Goal: Task Accomplishment & Management: Manage account settings

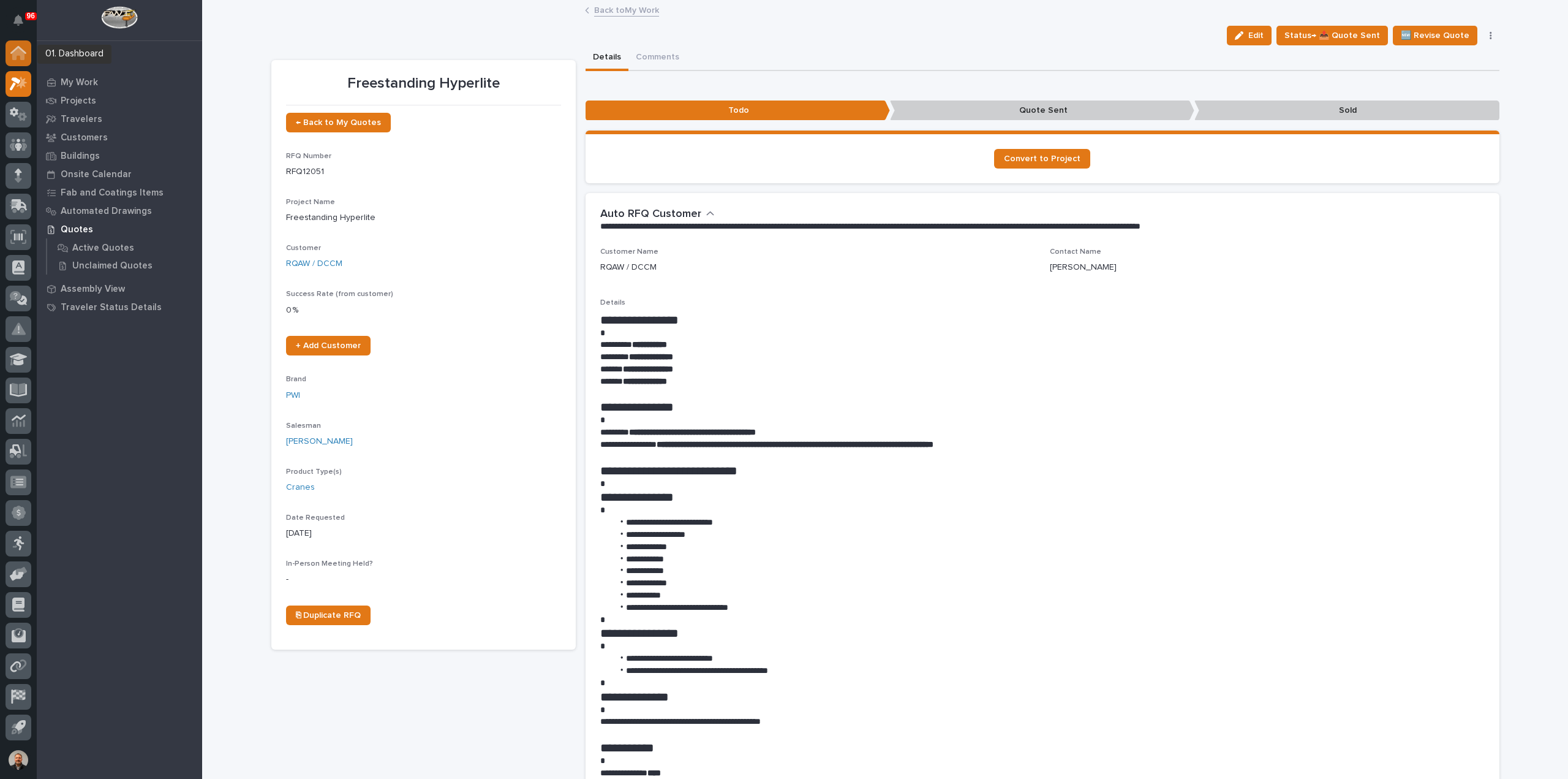
click at [17, 54] on icon at bounding box center [18, 53] width 12 height 12
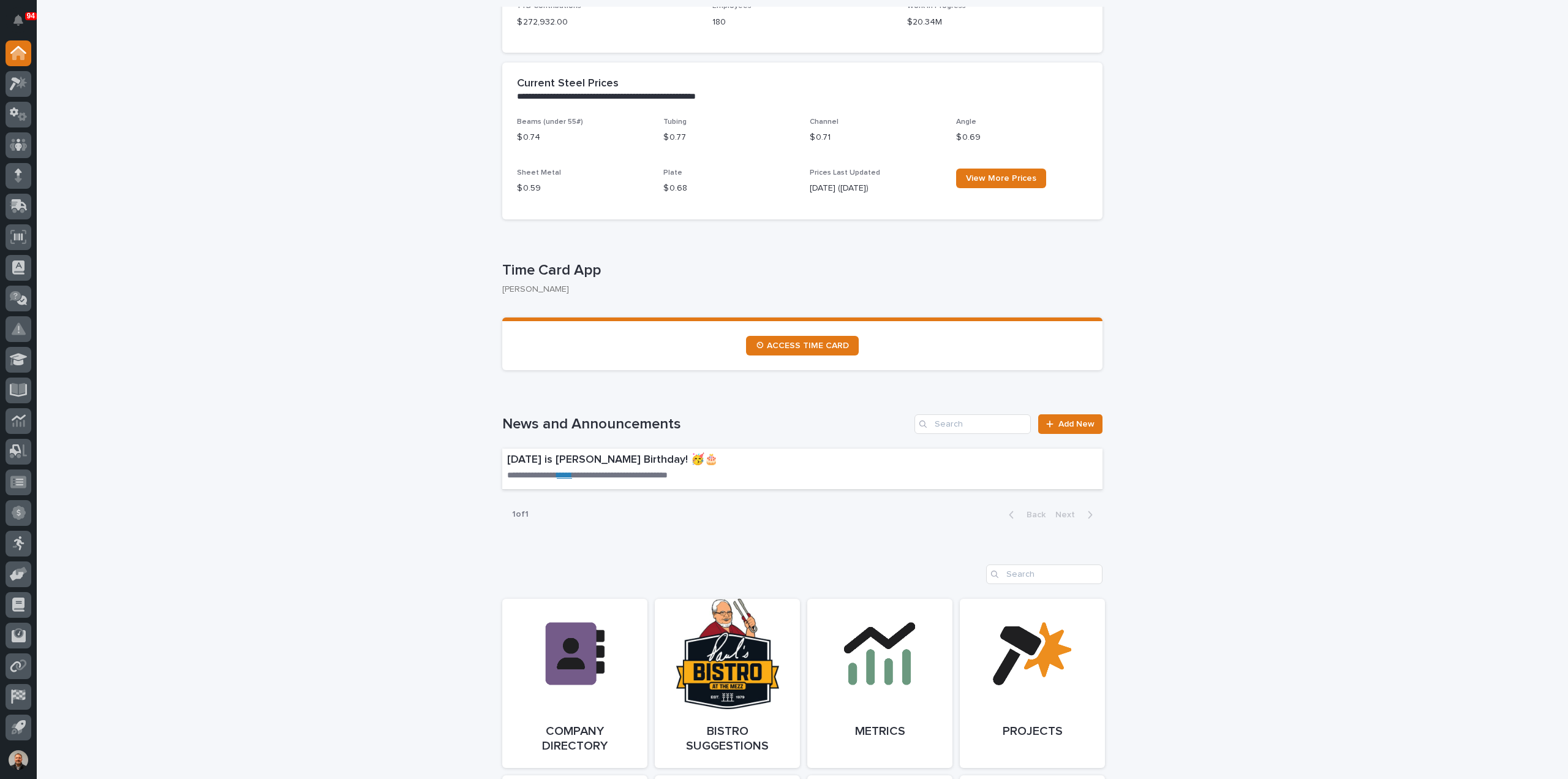
scroll to position [490, 0]
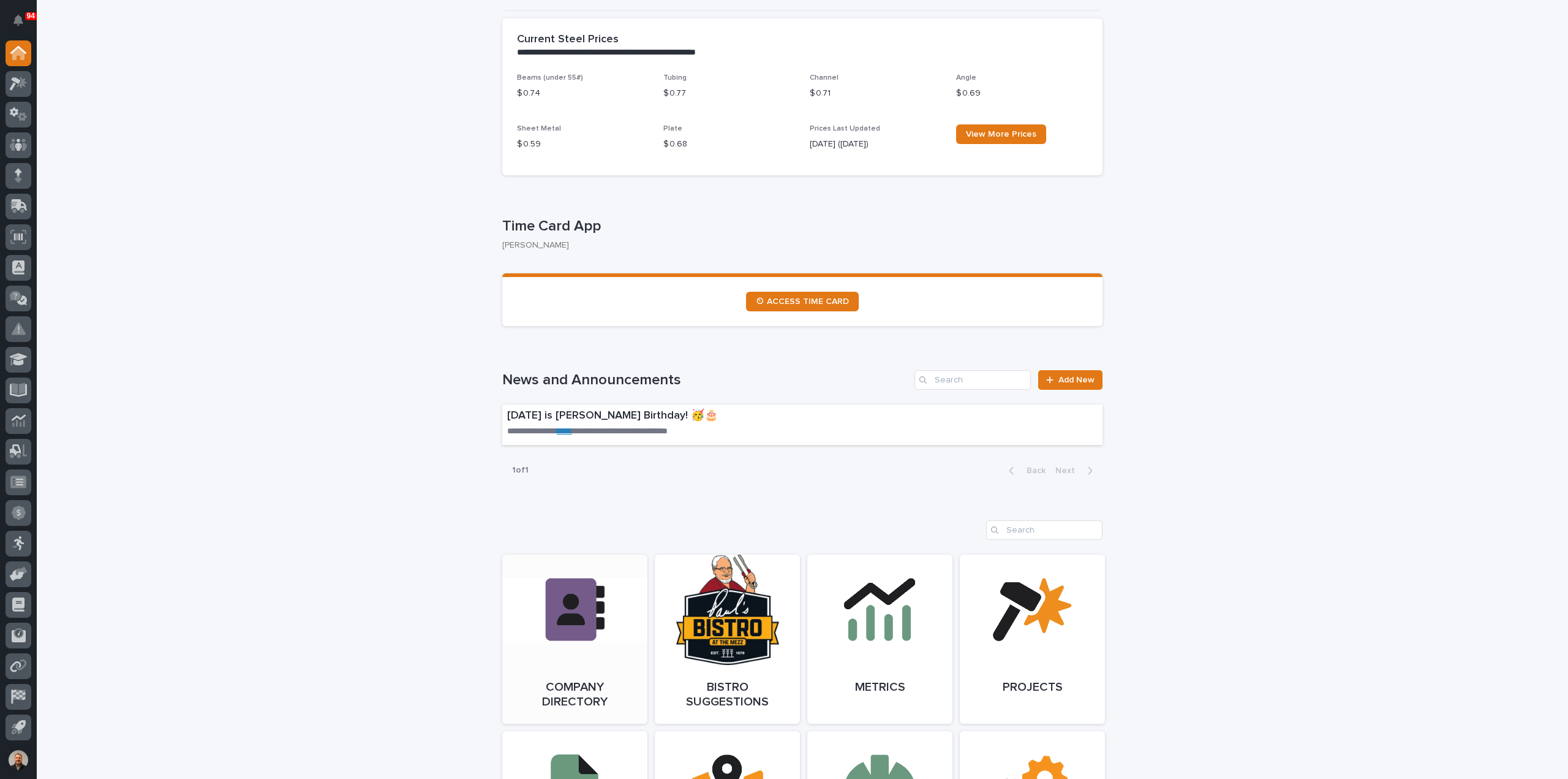
click at [571, 594] on link "Open Link" at bounding box center [575, 639] width 145 height 169
click at [15, 83] on icon at bounding box center [18, 84] width 18 height 14
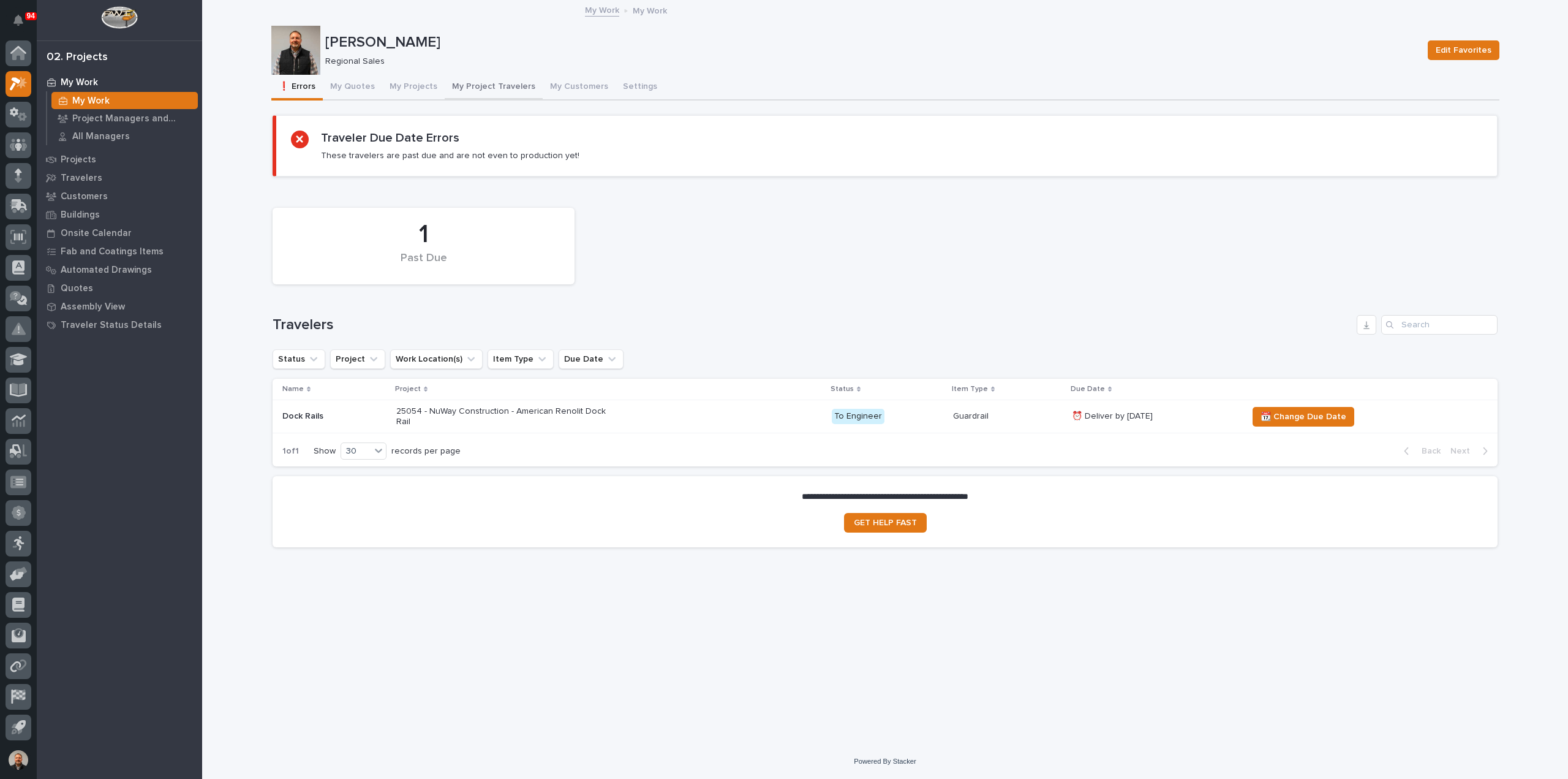
click at [492, 85] on button "My Project Travelers" at bounding box center [493, 87] width 98 height 26
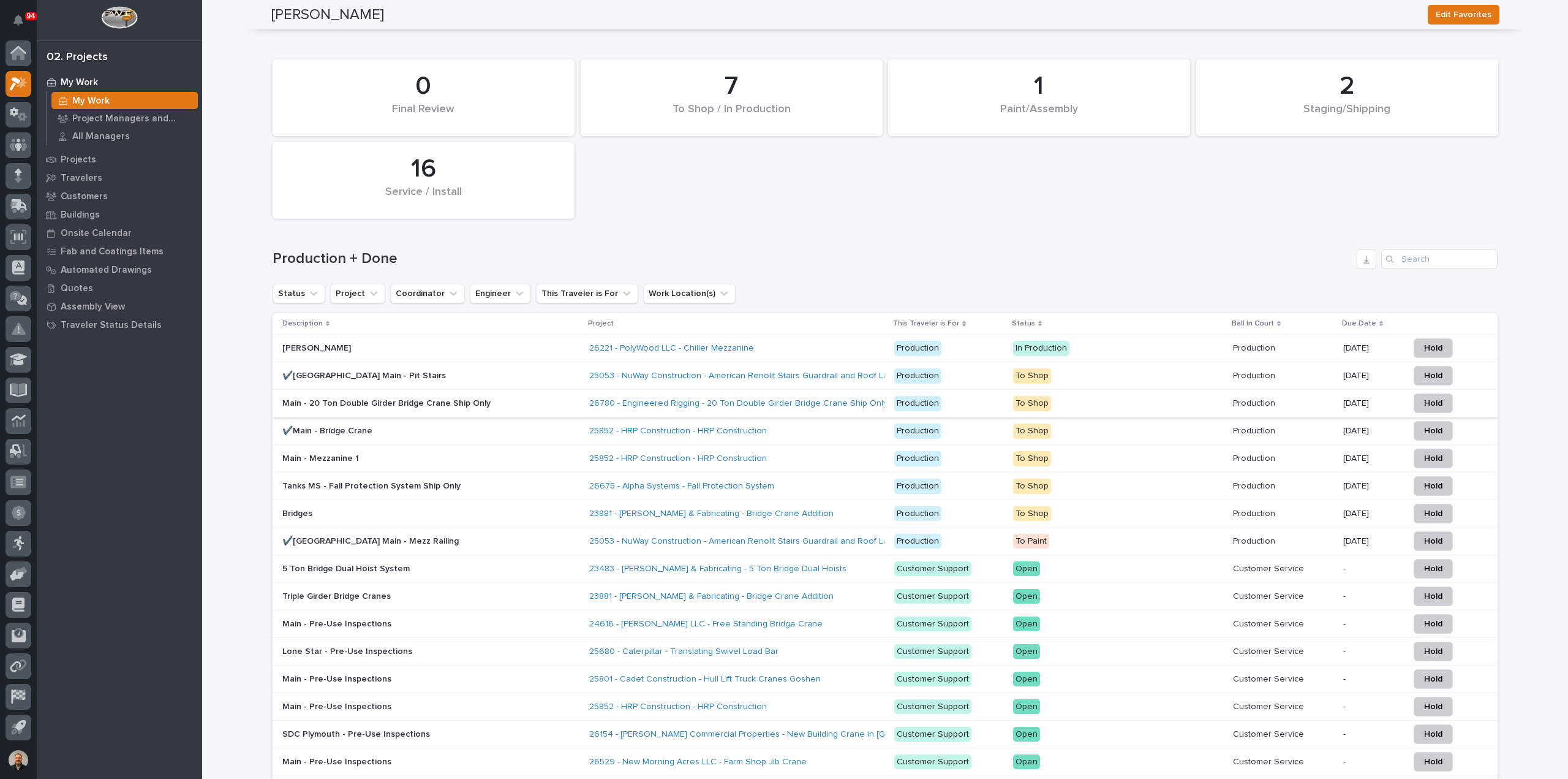
scroll to position [1716, 0]
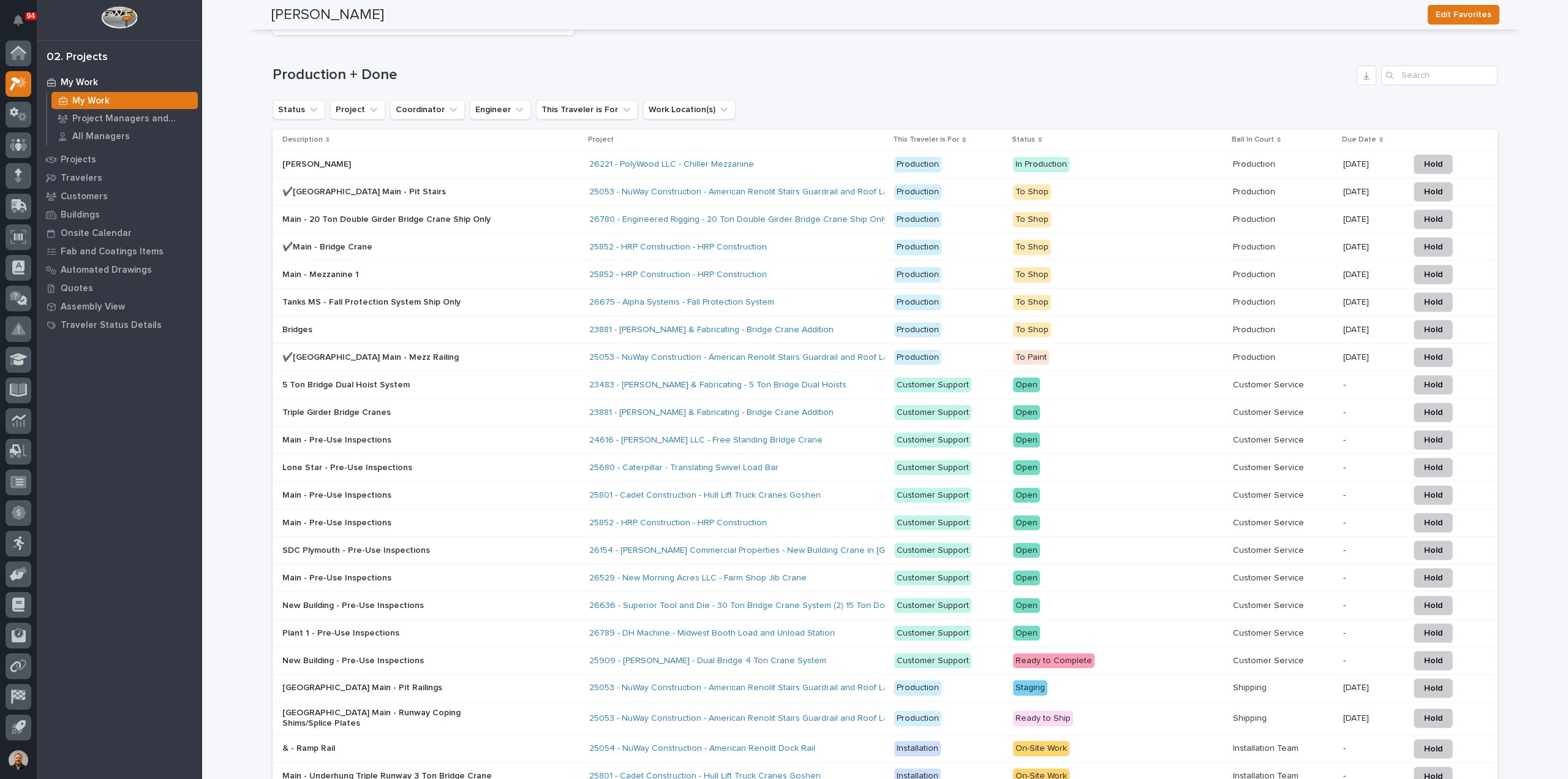
click at [319, 215] on p "Main - 20 Ton Double Girder Bridge Crane Ship Only" at bounding box center [389, 220] width 215 height 11
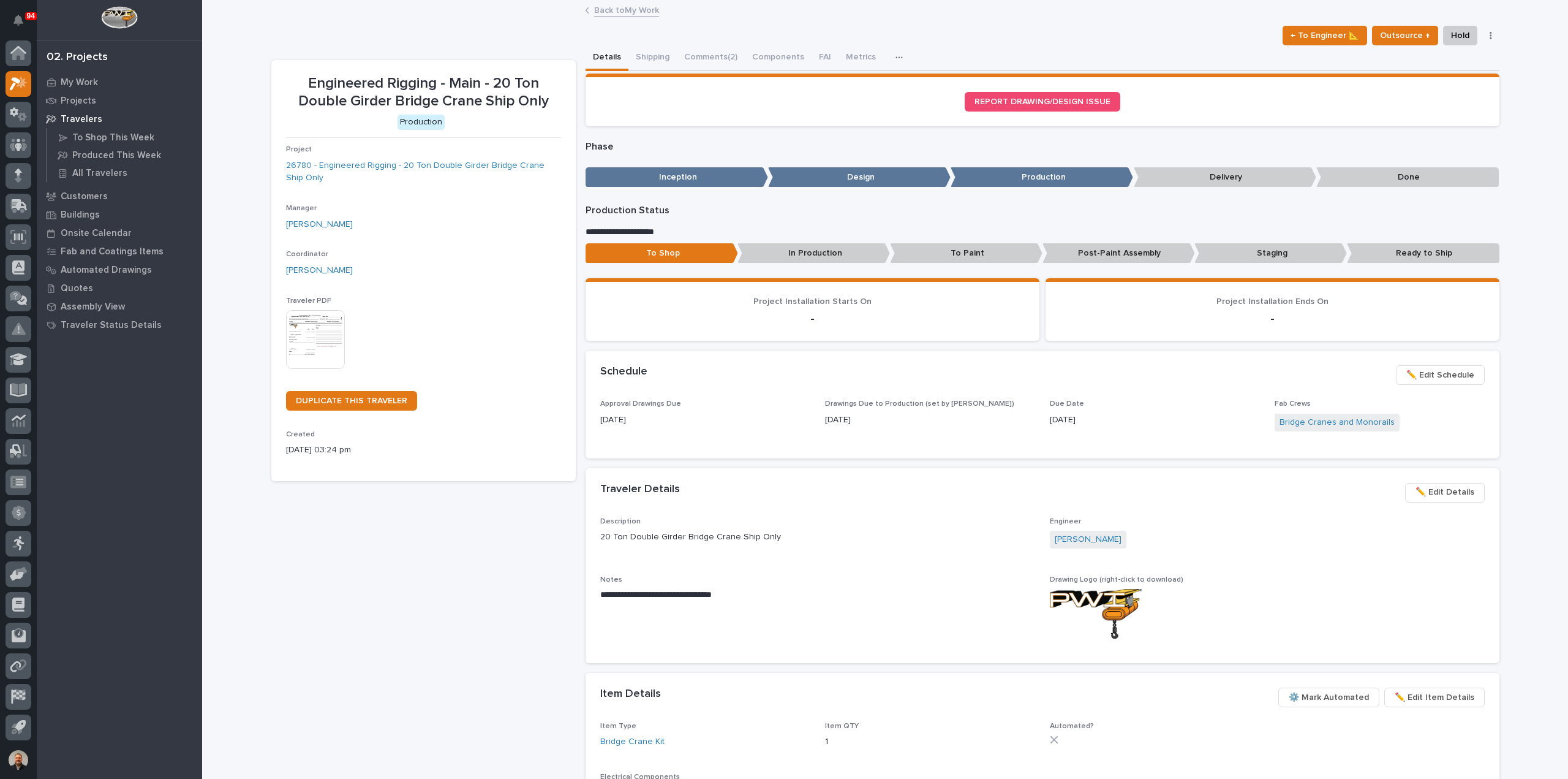
click at [1446, 374] on span "✏️ Edit Schedule" at bounding box center [1440, 374] width 68 height 15
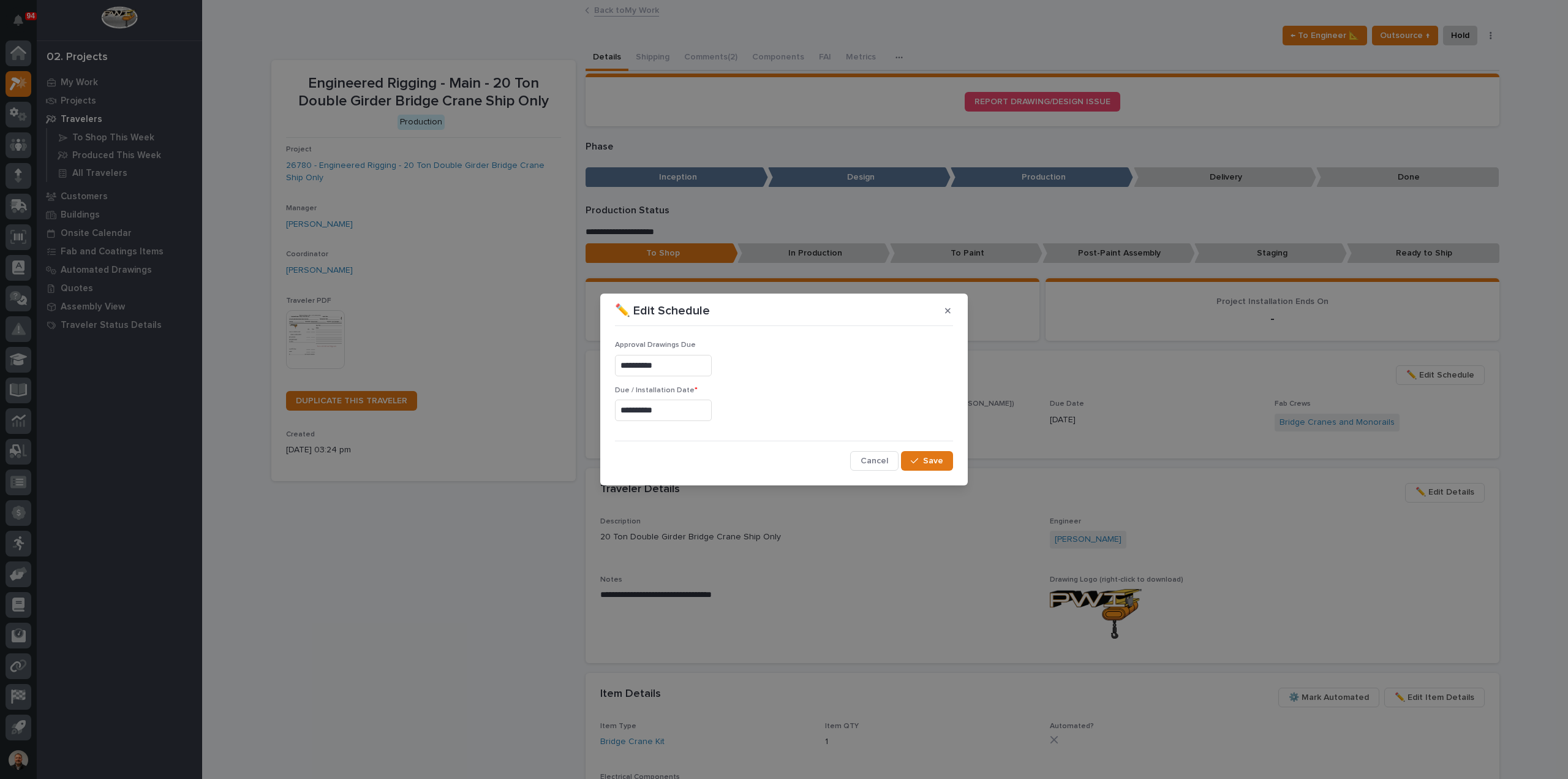
click at [664, 410] on input "**********" at bounding box center [663, 410] width 97 height 21
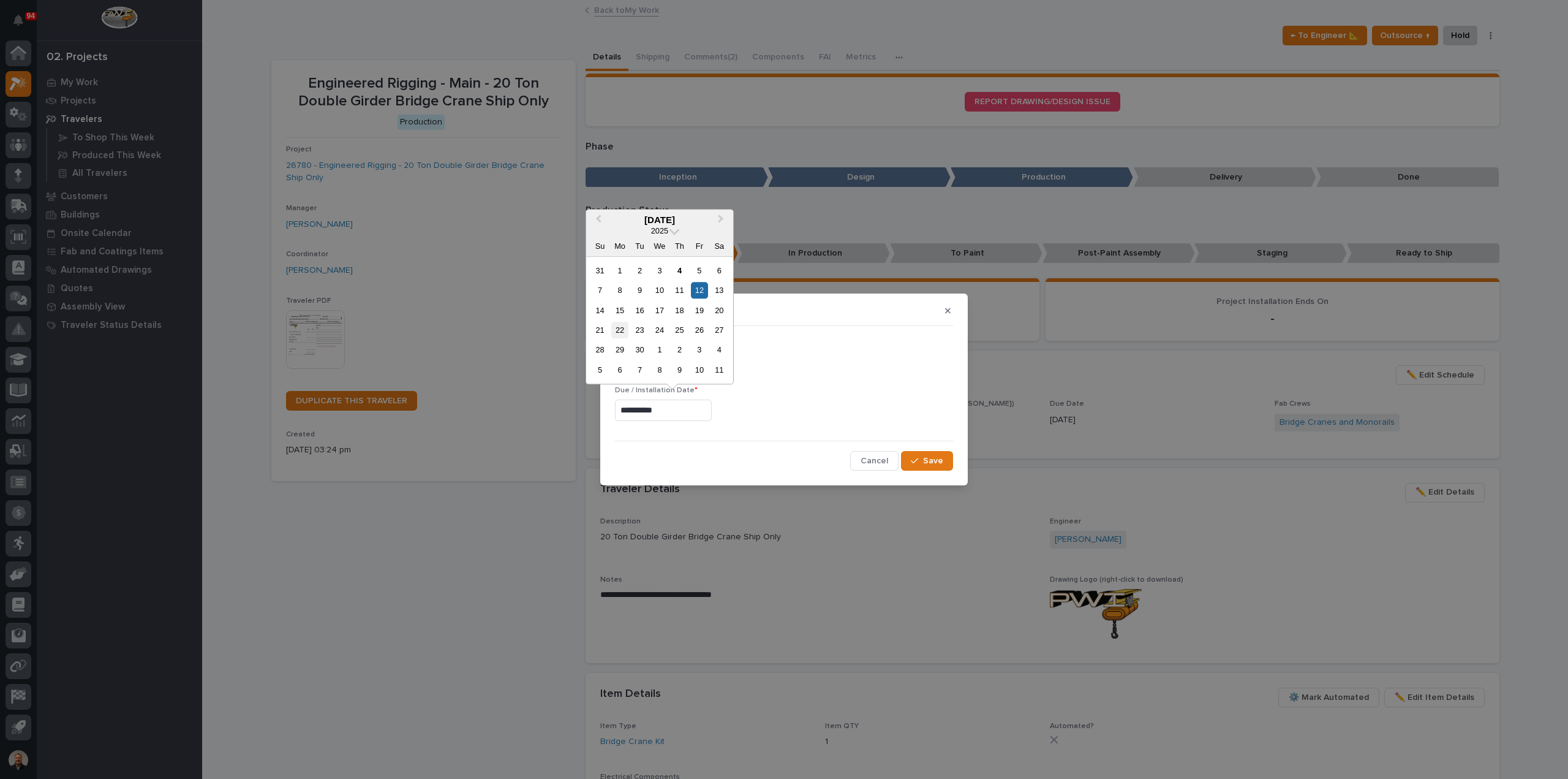
click at [620, 331] on div "22" at bounding box center [620, 330] width 17 height 17
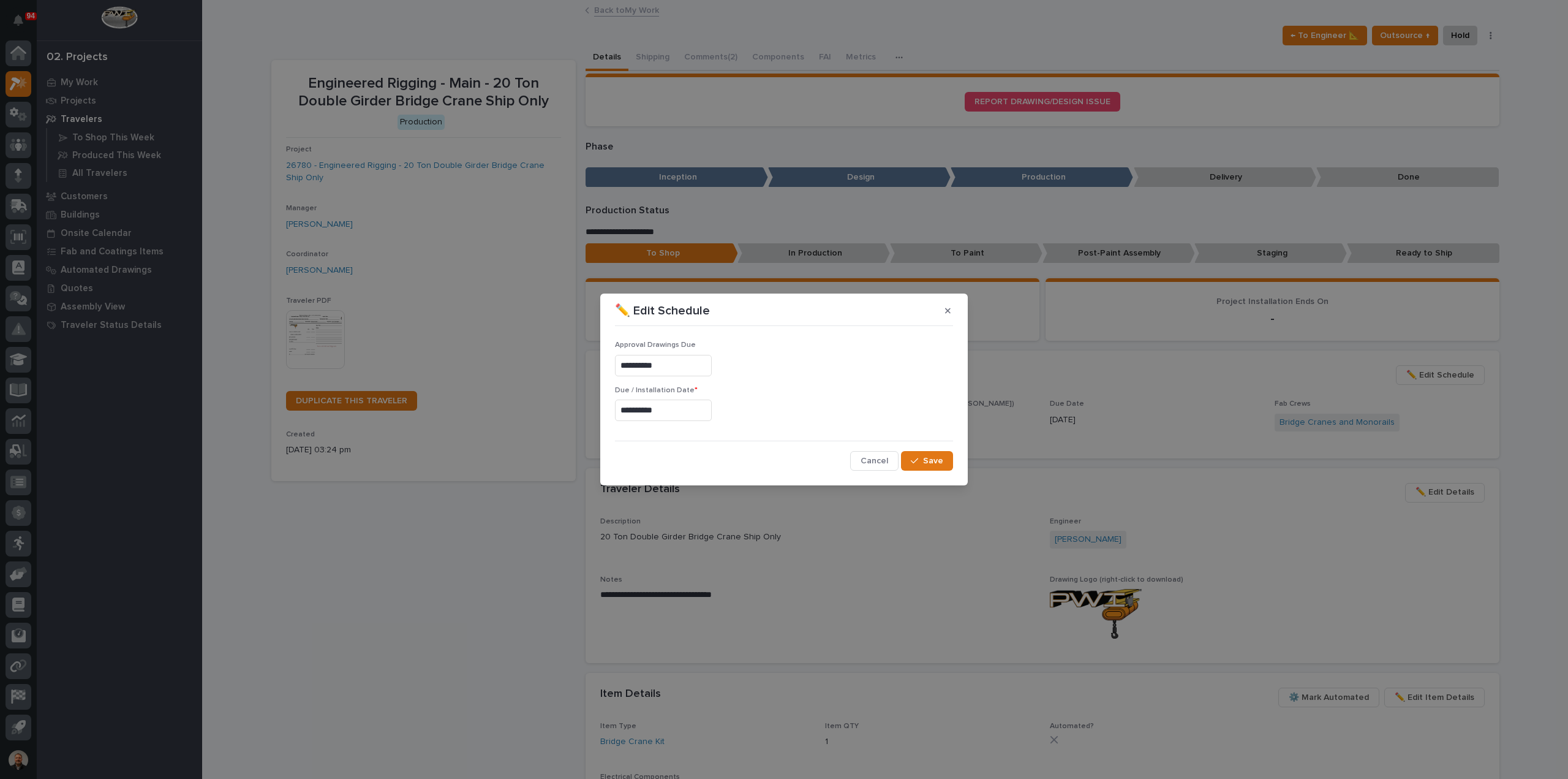
type input "**********"
click at [933, 462] on span "Save" at bounding box center [933, 461] width 20 height 11
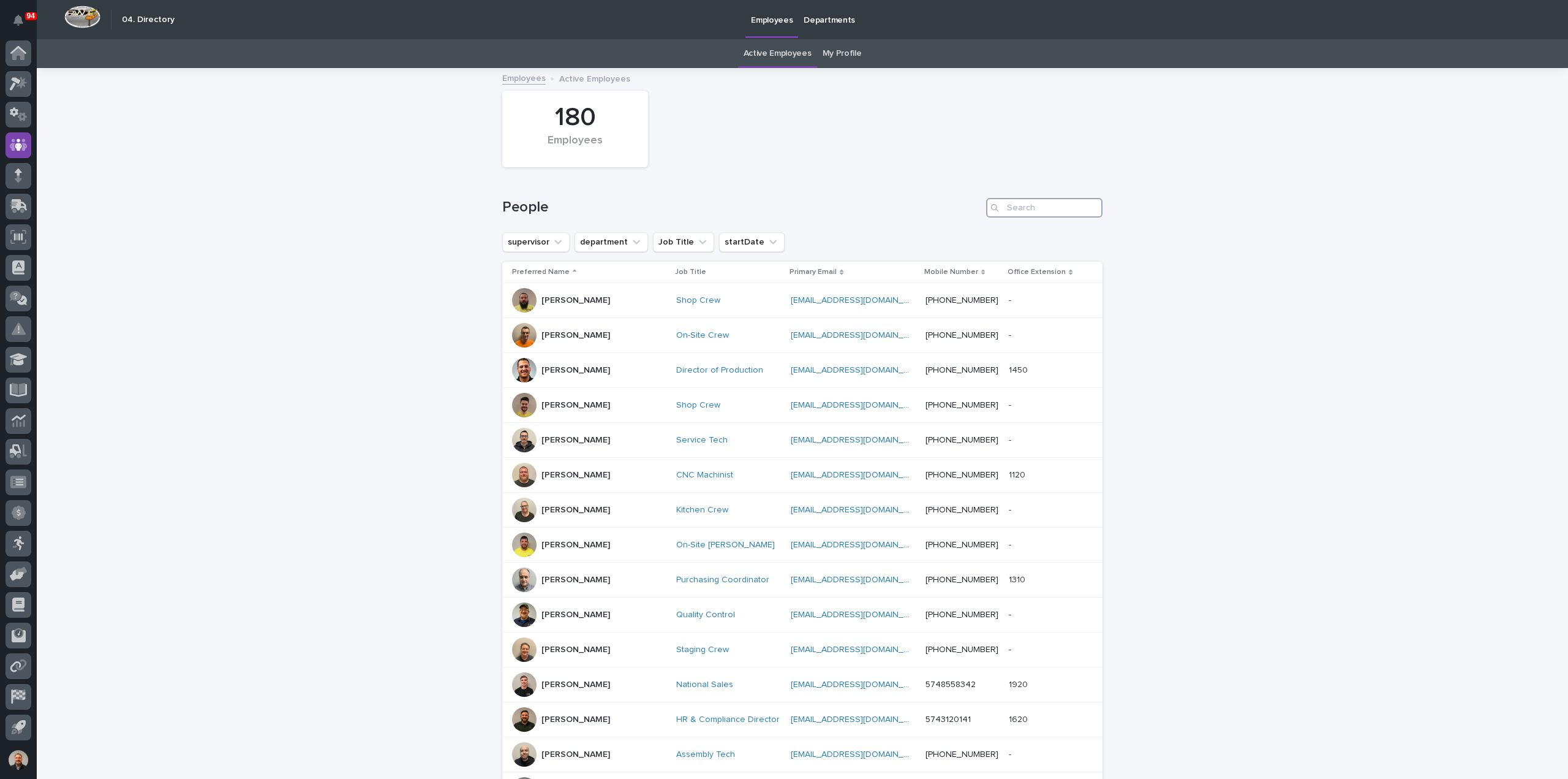
click at [1028, 210] on input "Search" at bounding box center [1044, 208] width 116 height 20
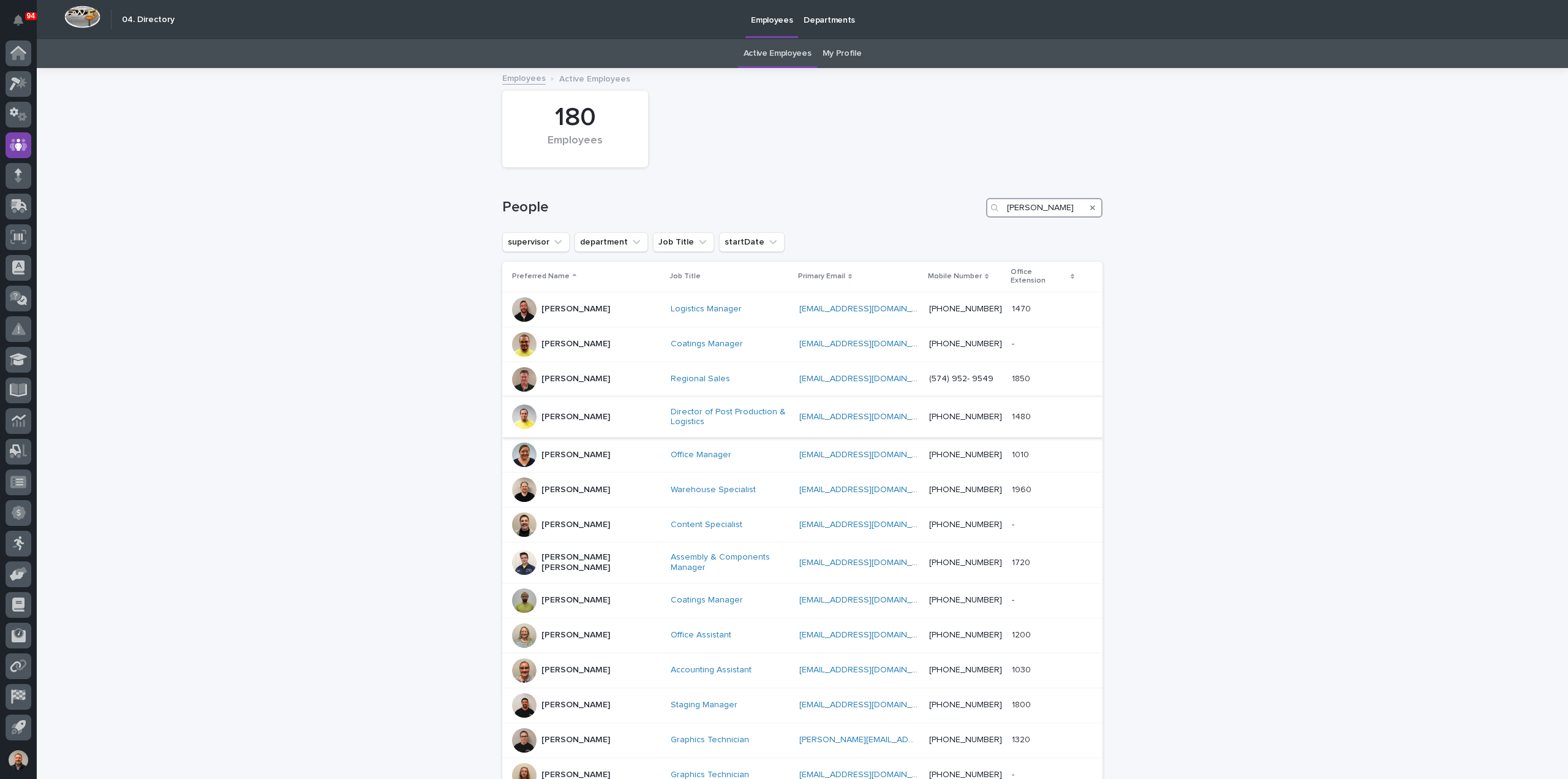
type input "[PERSON_NAME]"
click at [568, 412] on p "[PERSON_NAME]" at bounding box center [576, 417] width 69 height 11
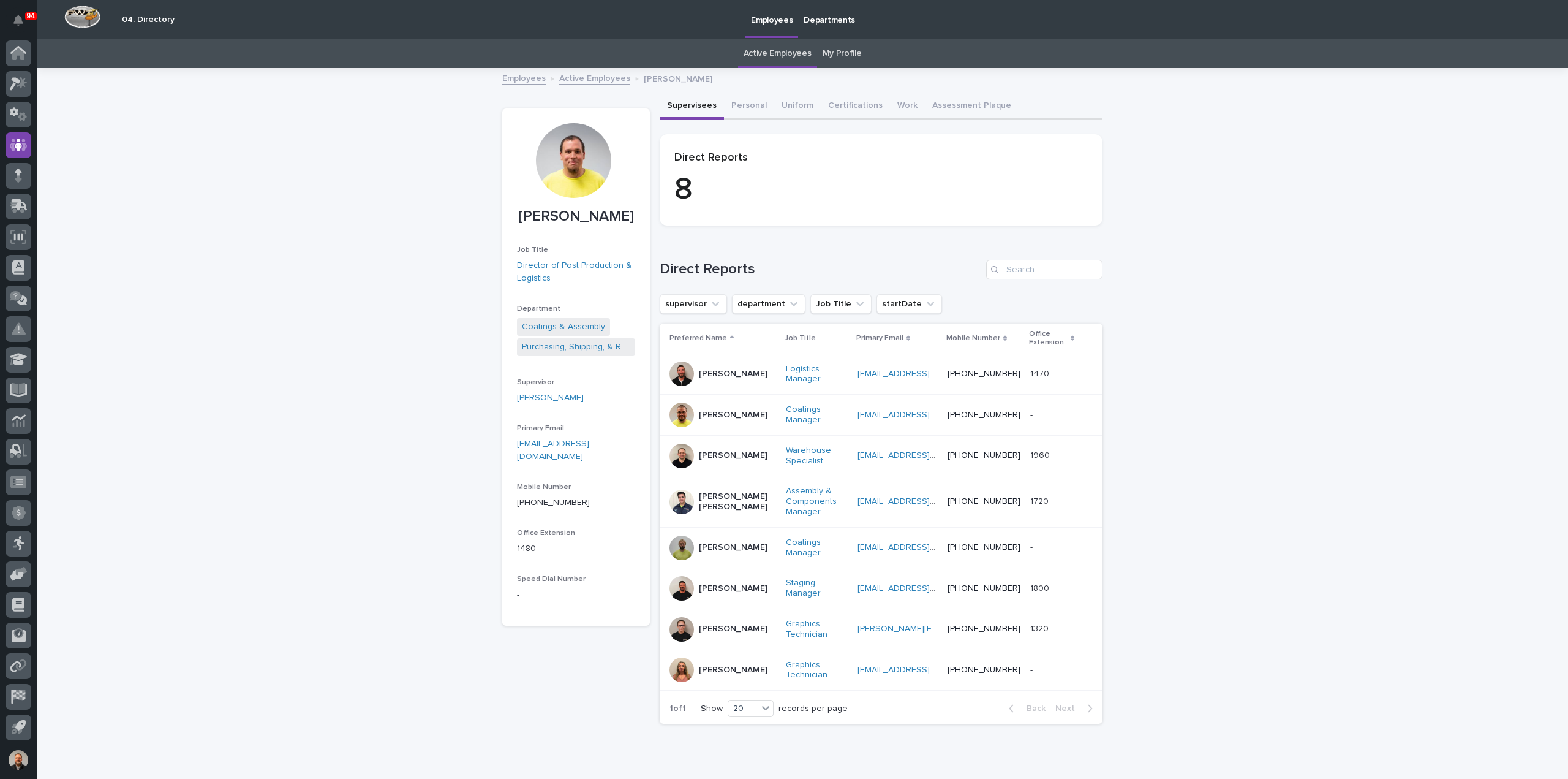
click at [713, 372] on p "[PERSON_NAME]" at bounding box center [734, 374] width 69 height 11
